Goal: Entertainment & Leisure: Consume media (video, audio)

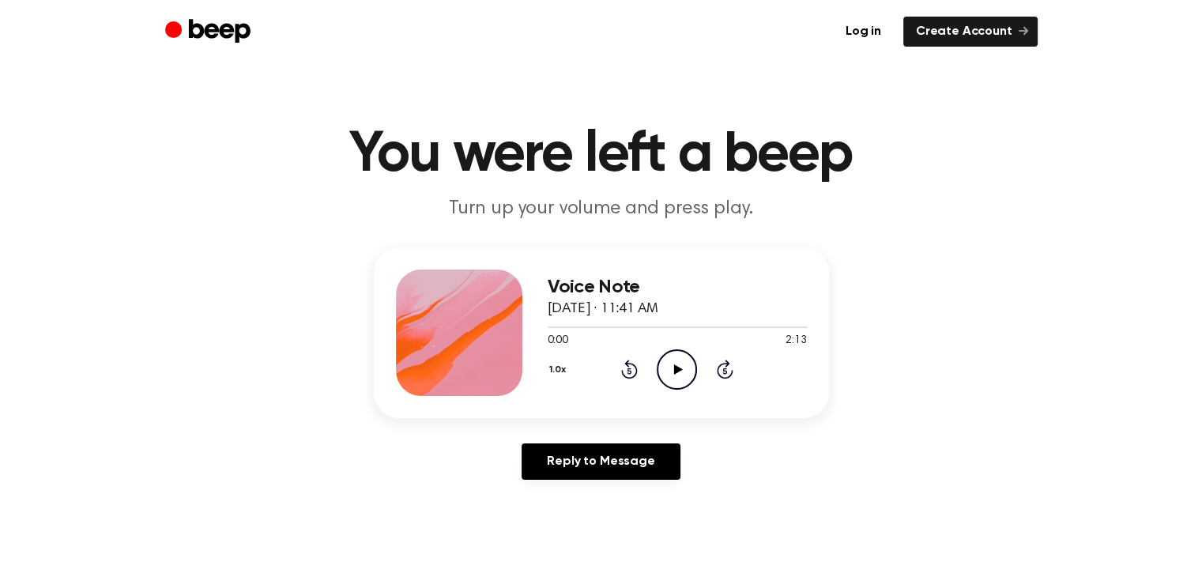
click at [680, 363] on icon "Play Audio" at bounding box center [677, 369] width 40 height 40
click at [680, 375] on icon "Play Audio" at bounding box center [677, 369] width 40 height 40
click at [672, 360] on icon "Play Audio" at bounding box center [677, 369] width 40 height 40
click at [552, 328] on div at bounding box center [677, 326] width 259 height 13
click at [686, 350] on icon "Play Audio" at bounding box center [677, 369] width 40 height 40
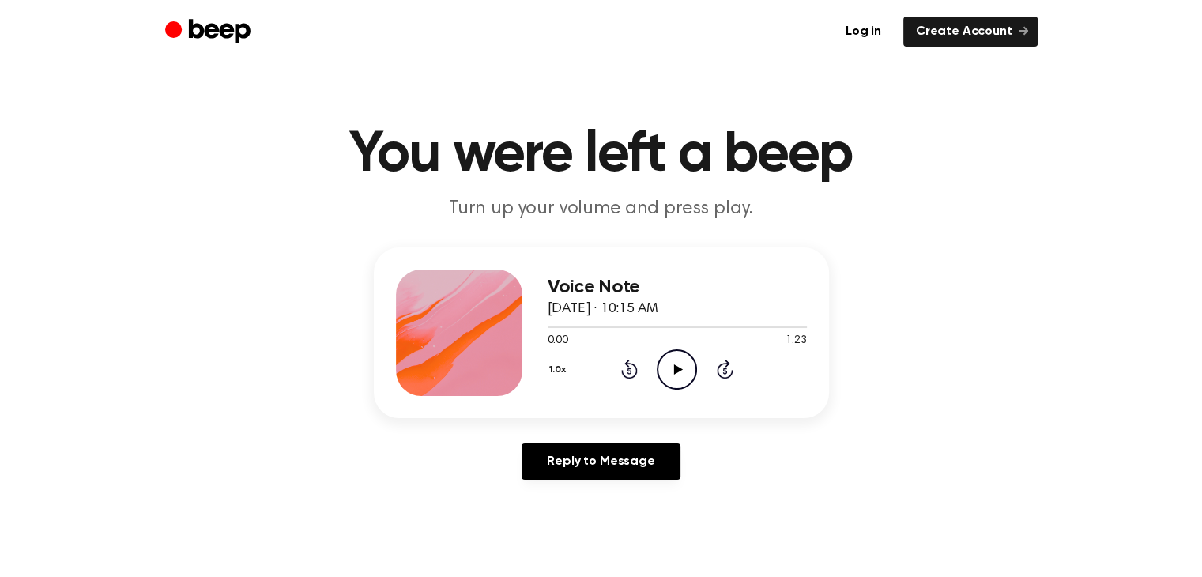
click at [672, 371] on icon "Play Audio" at bounding box center [677, 369] width 40 height 40
click at [644, 361] on div "1.0x Rewind 5 seconds Play Audio Skip 5 seconds" at bounding box center [677, 369] width 259 height 40
click at [662, 359] on icon "Play Audio" at bounding box center [677, 369] width 40 height 40
click at [668, 364] on icon "Play Audio" at bounding box center [677, 369] width 40 height 40
click at [668, 364] on icon "Pause Audio" at bounding box center [677, 369] width 40 height 40
